Goal: Check status: Check status

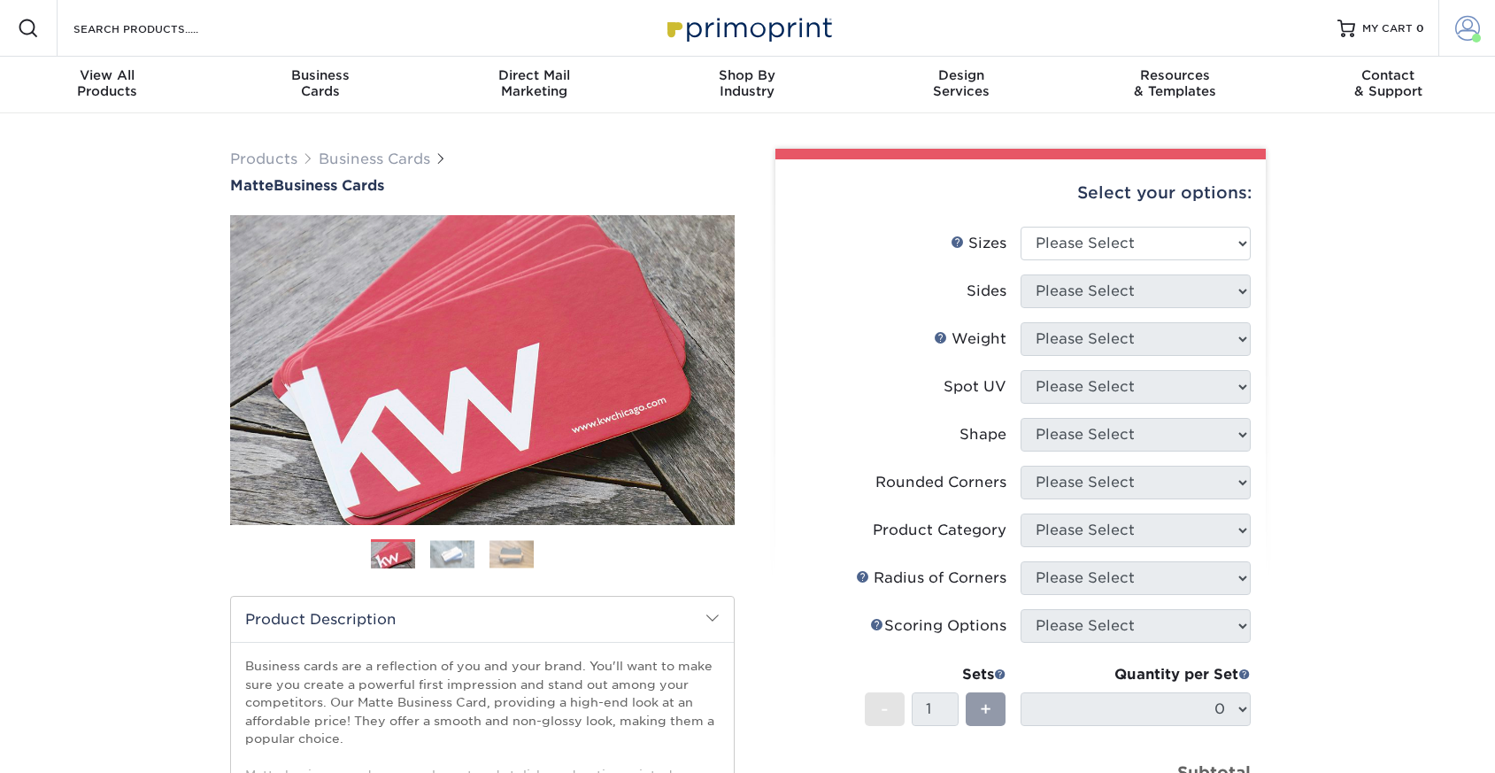
click at [1469, 25] on span at bounding box center [1468, 28] width 25 height 25
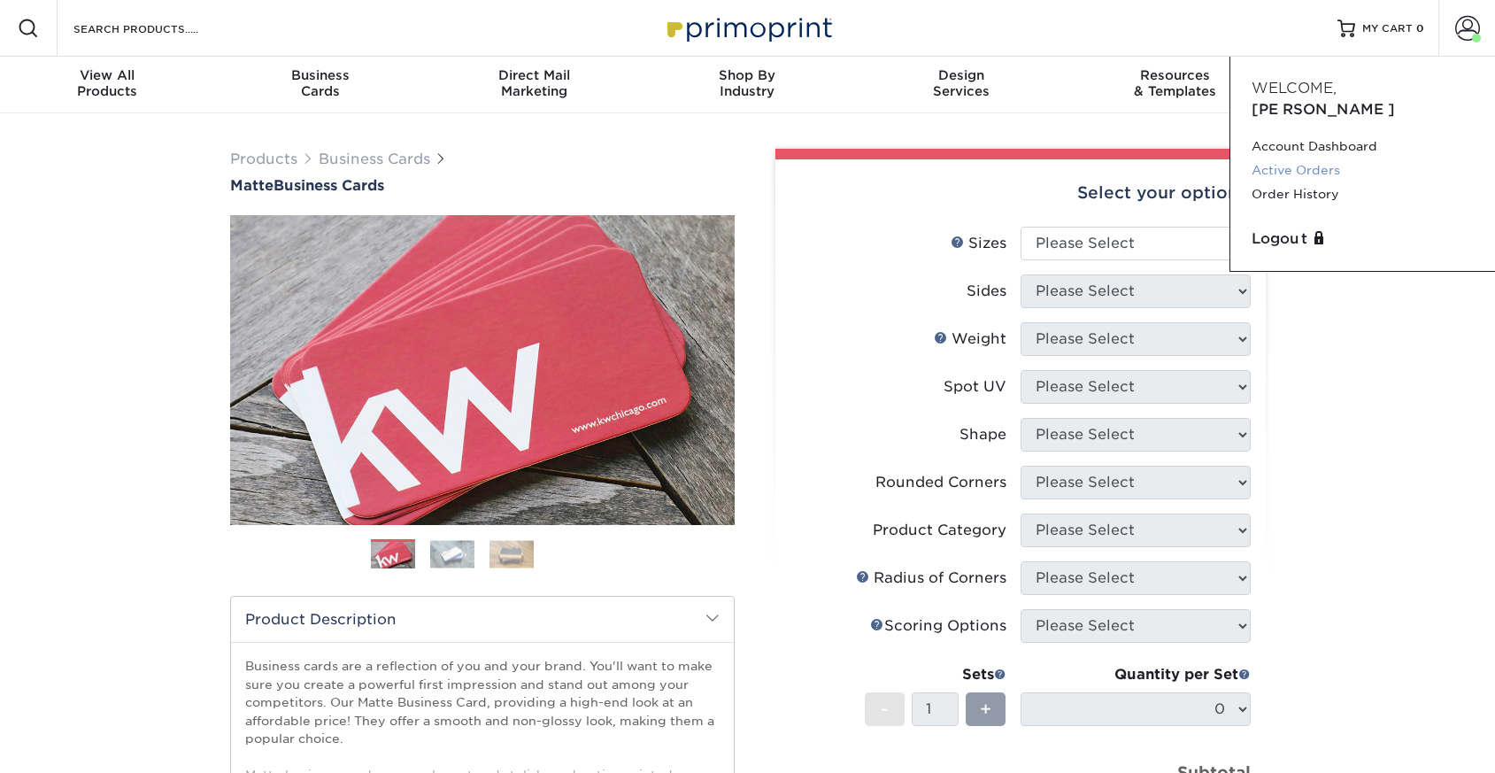
click at [1311, 158] on link "Active Orders" at bounding box center [1363, 170] width 222 height 24
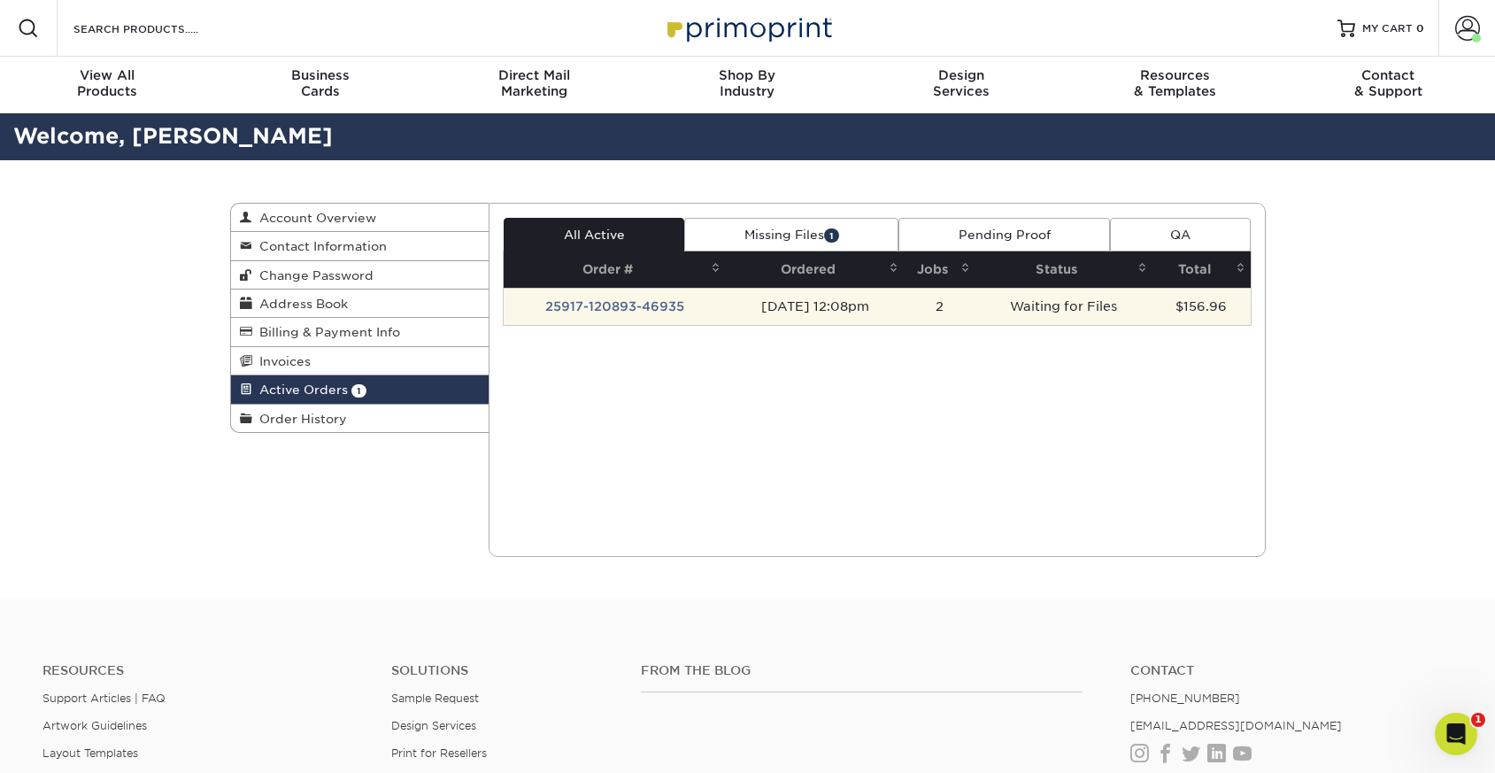
click at [648, 308] on td "25917-120893-46935" at bounding box center [615, 306] width 222 height 37
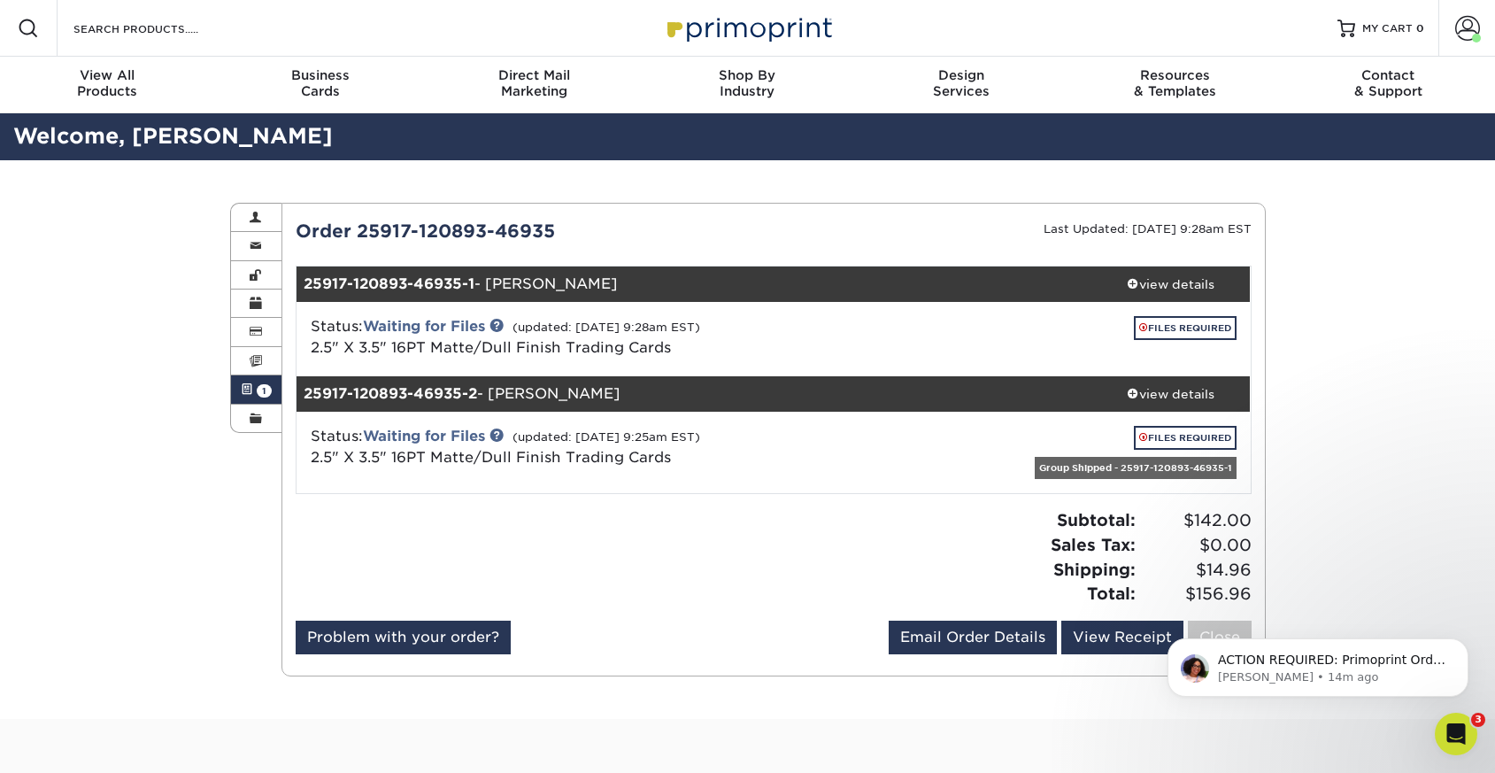
scroll to position [1, 0]
